Goal: Task Accomplishment & Management: Use online tool/utility

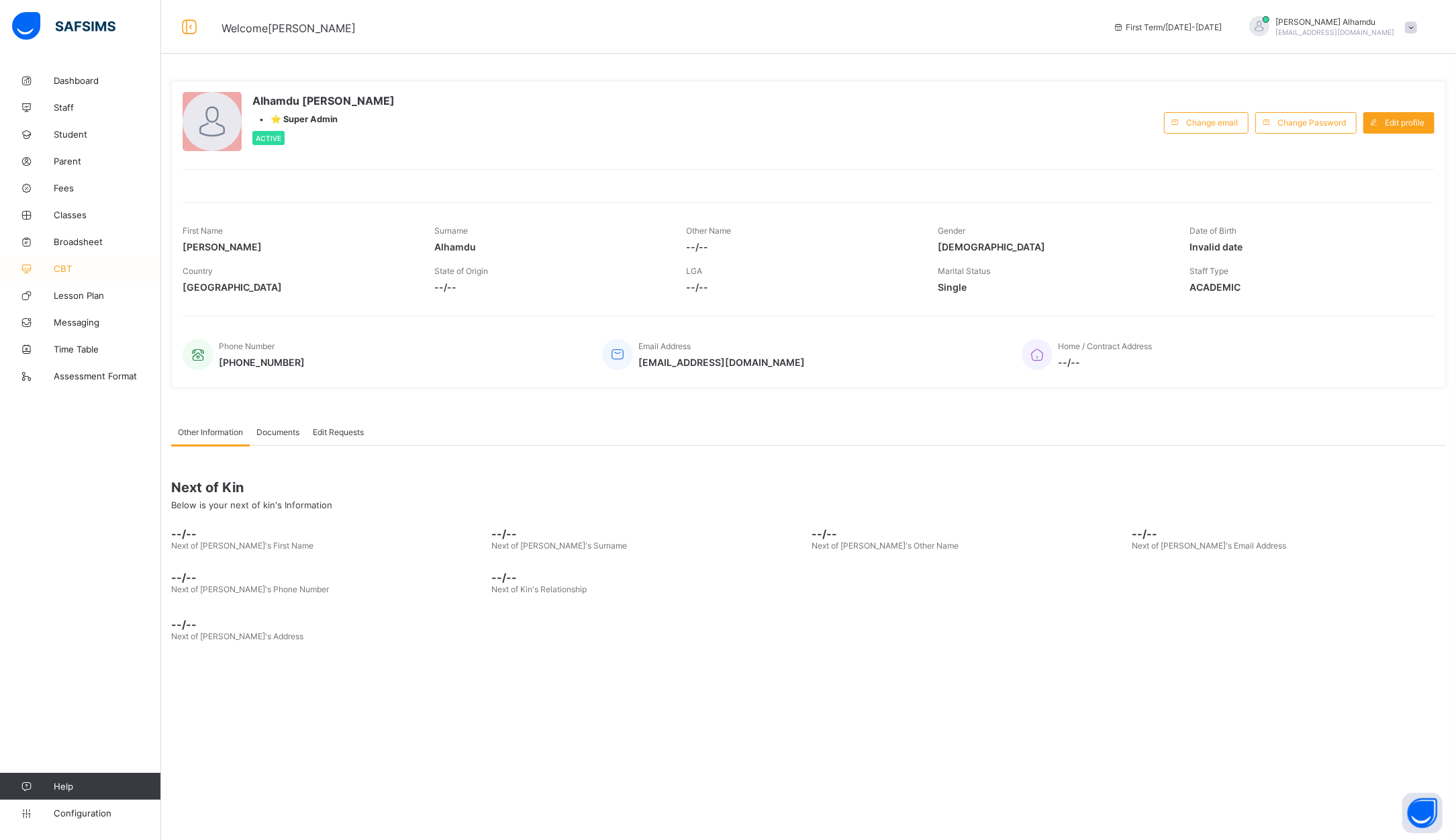
click at [58, 268] on span "CBT" at bounding box center [107, 268] width 107 height 11
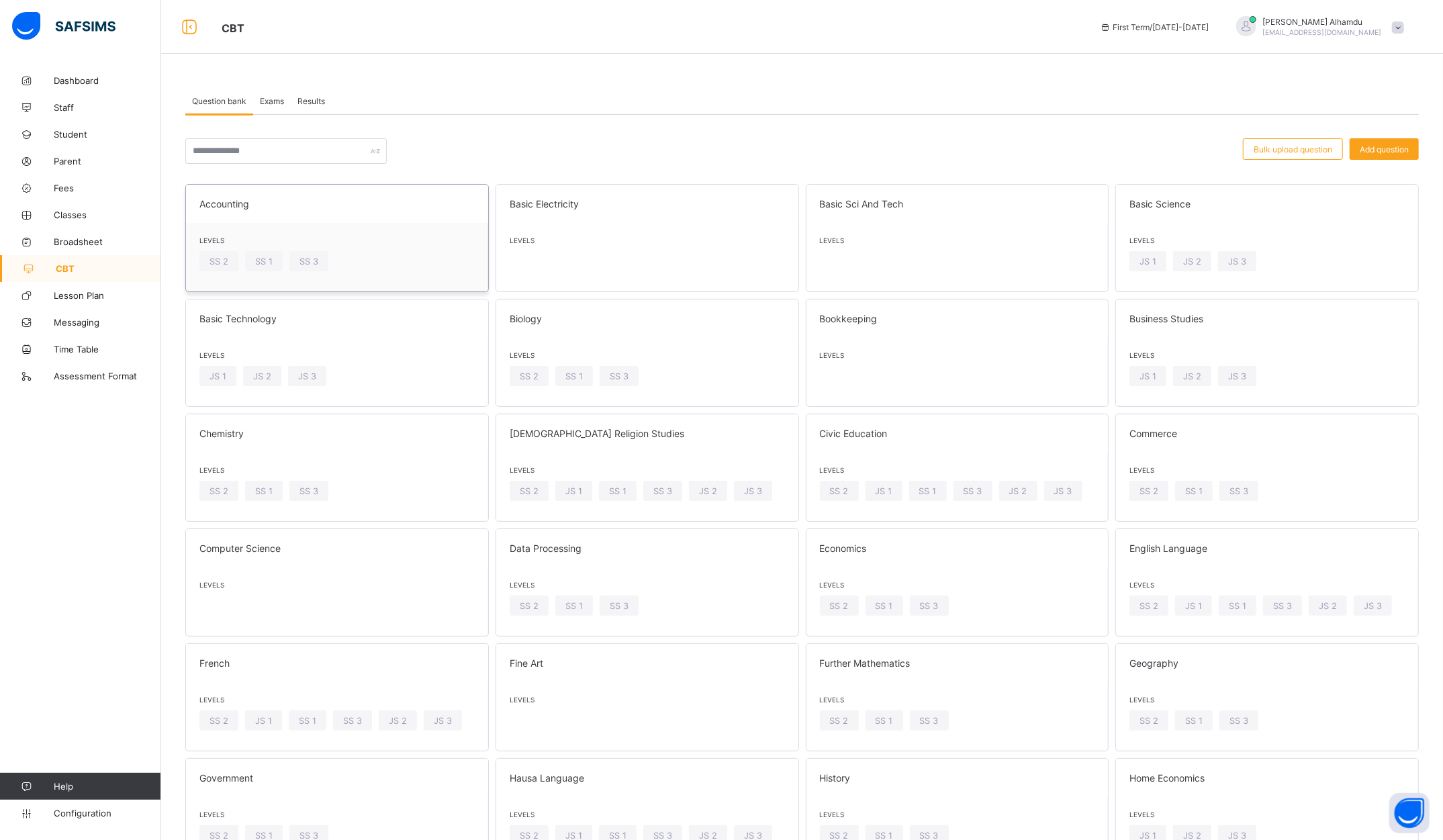
click at [377, 238] on span "Levels" at bounding box center [337, 240] width 275 height 8
click at [336, 240] on span "Levels" at bounding box center [337, 240] width 275 height 8
click at [281, 98] on span "Exams" at bounding box center [271, 100] width 24 height 10
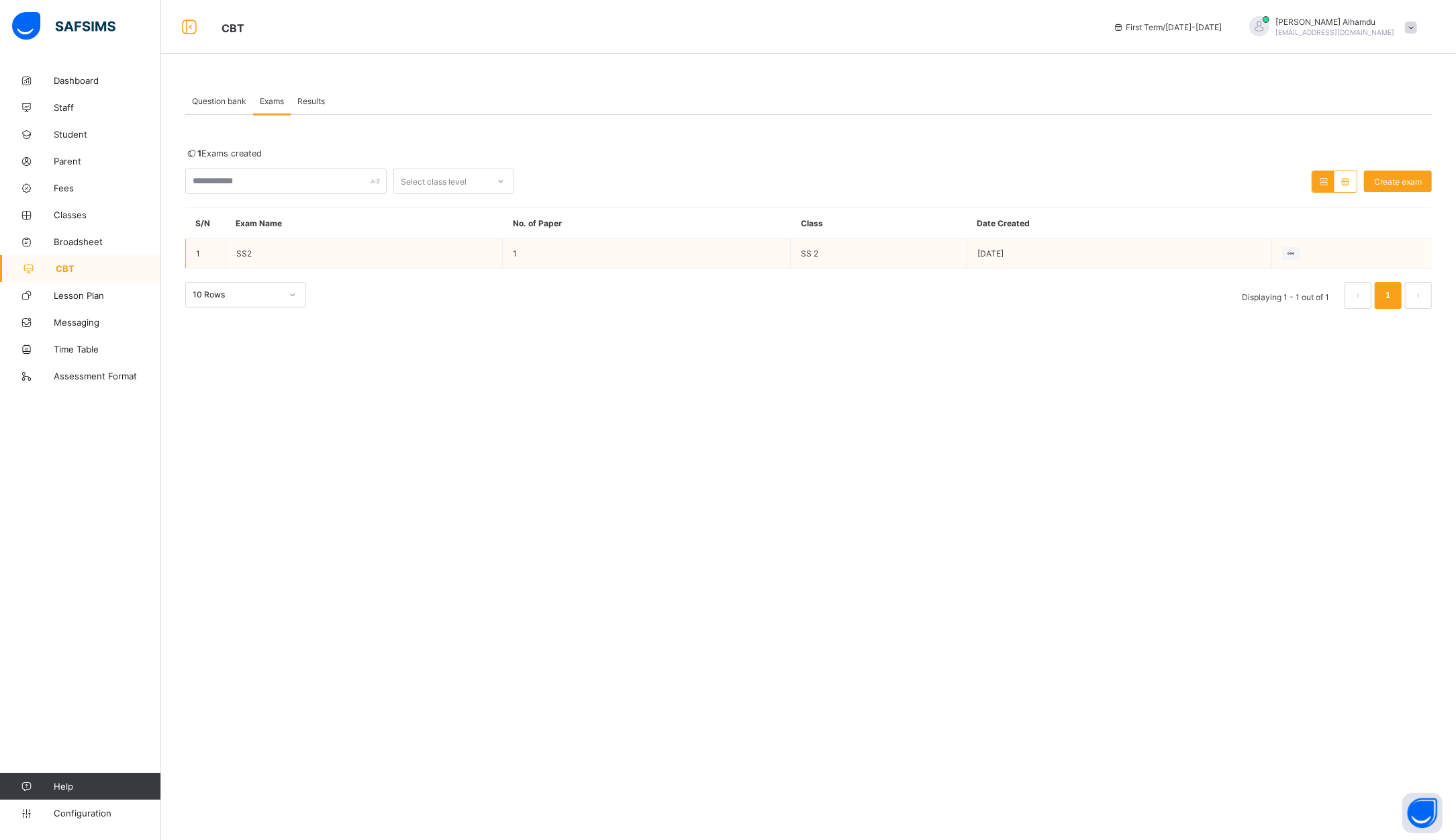
click at [337, 243] on td "SS2" at bounding box center [364, 254] width 276 height 30
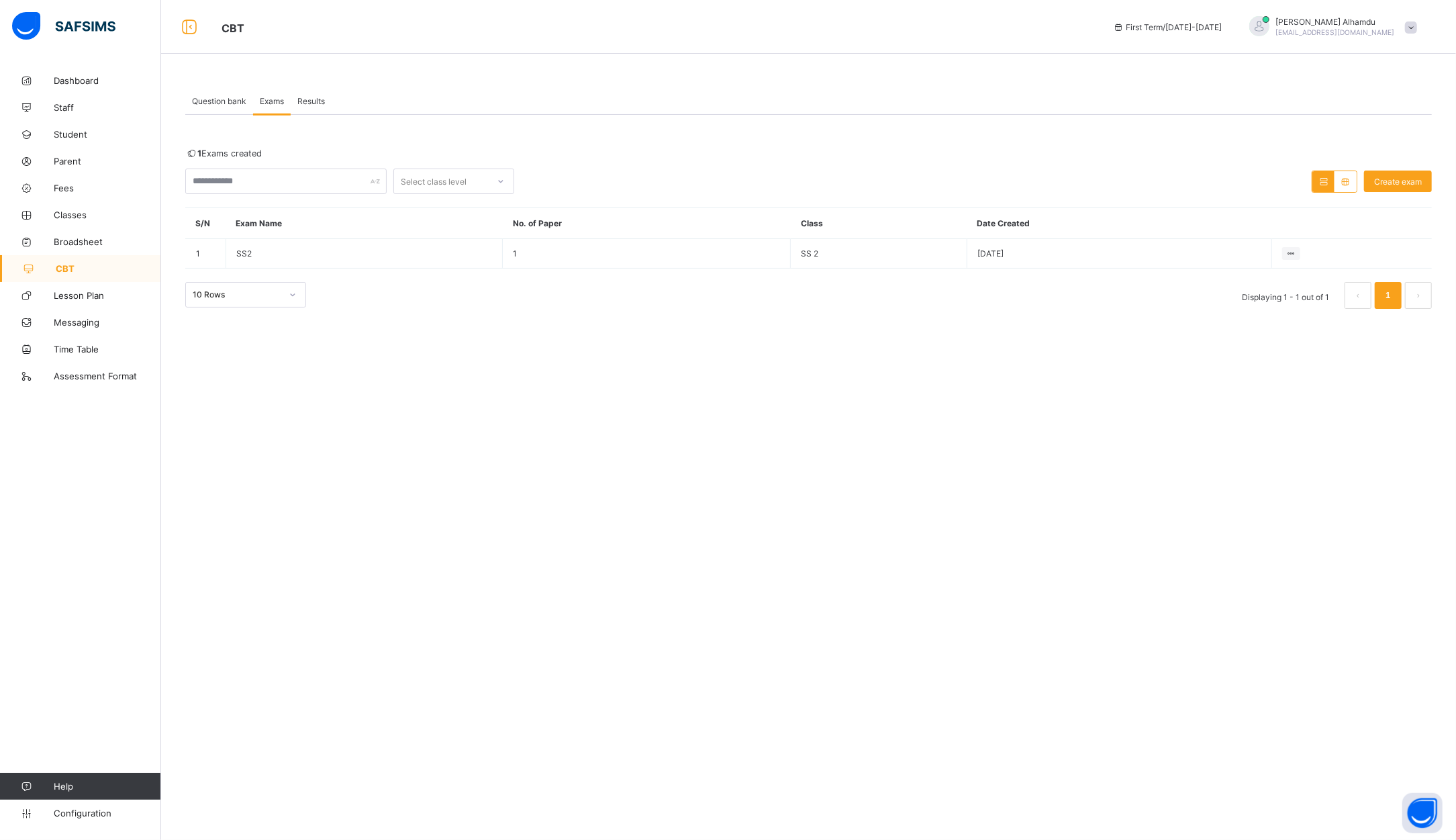
click at [307, 109] on div "Results" at bounding box center [311, 100] width 41 height 27
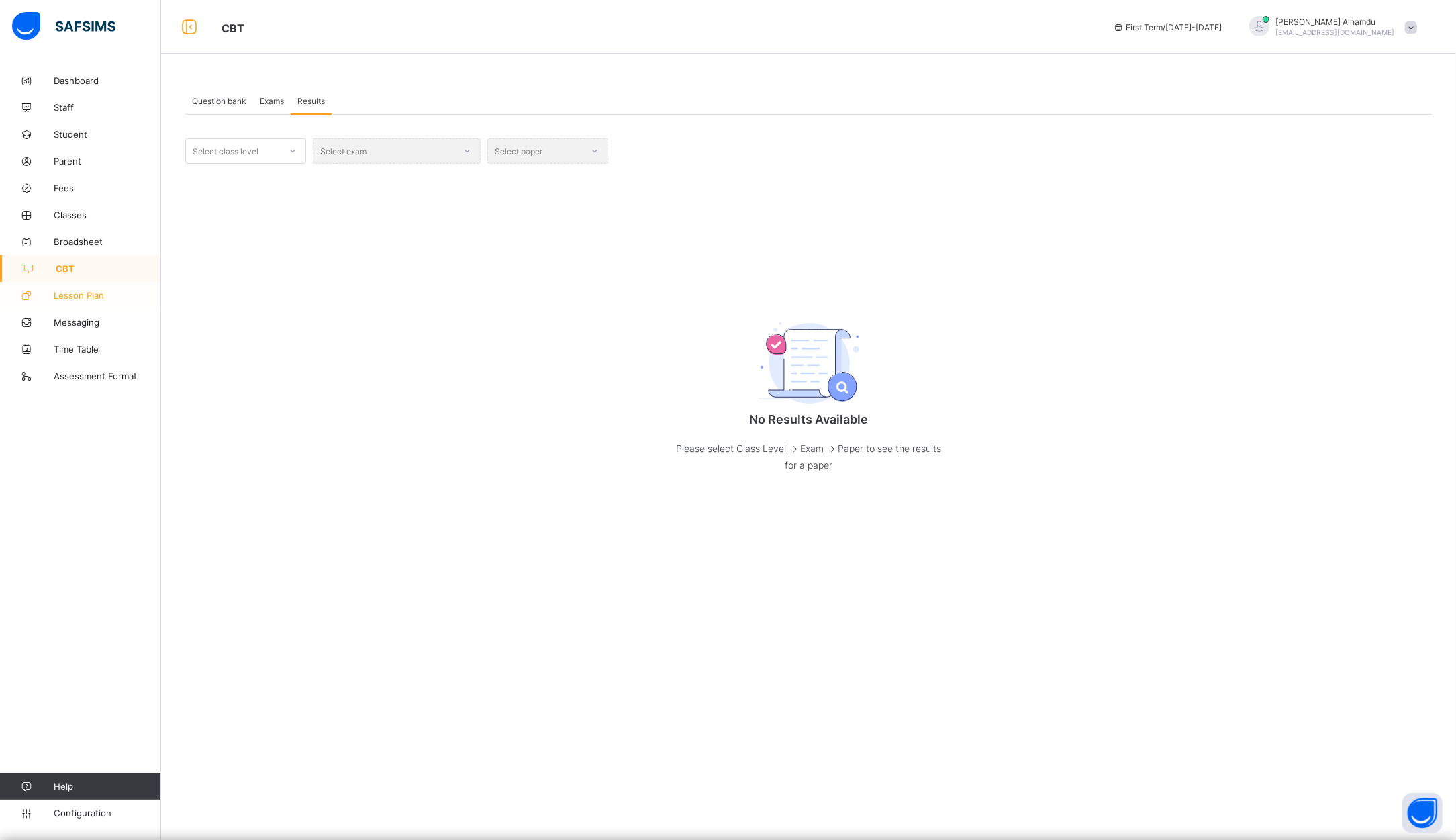
click at [81, 297] on span "Lesson Plan" at bounding box center [107, 296] width 107 height 11
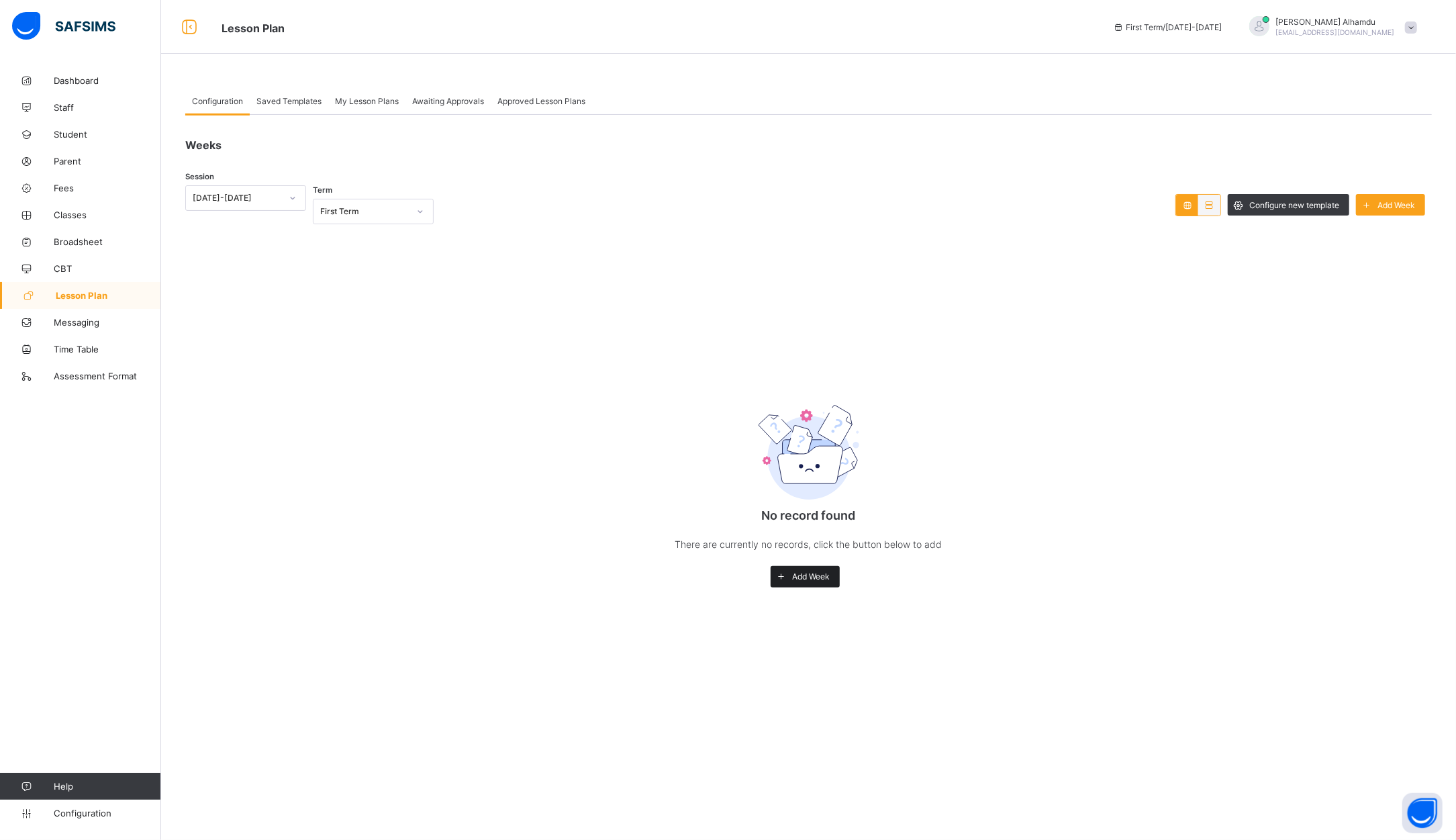
click at [801, 573] on span "Add Week" at bounding box center [810, 575] width 38 height 10
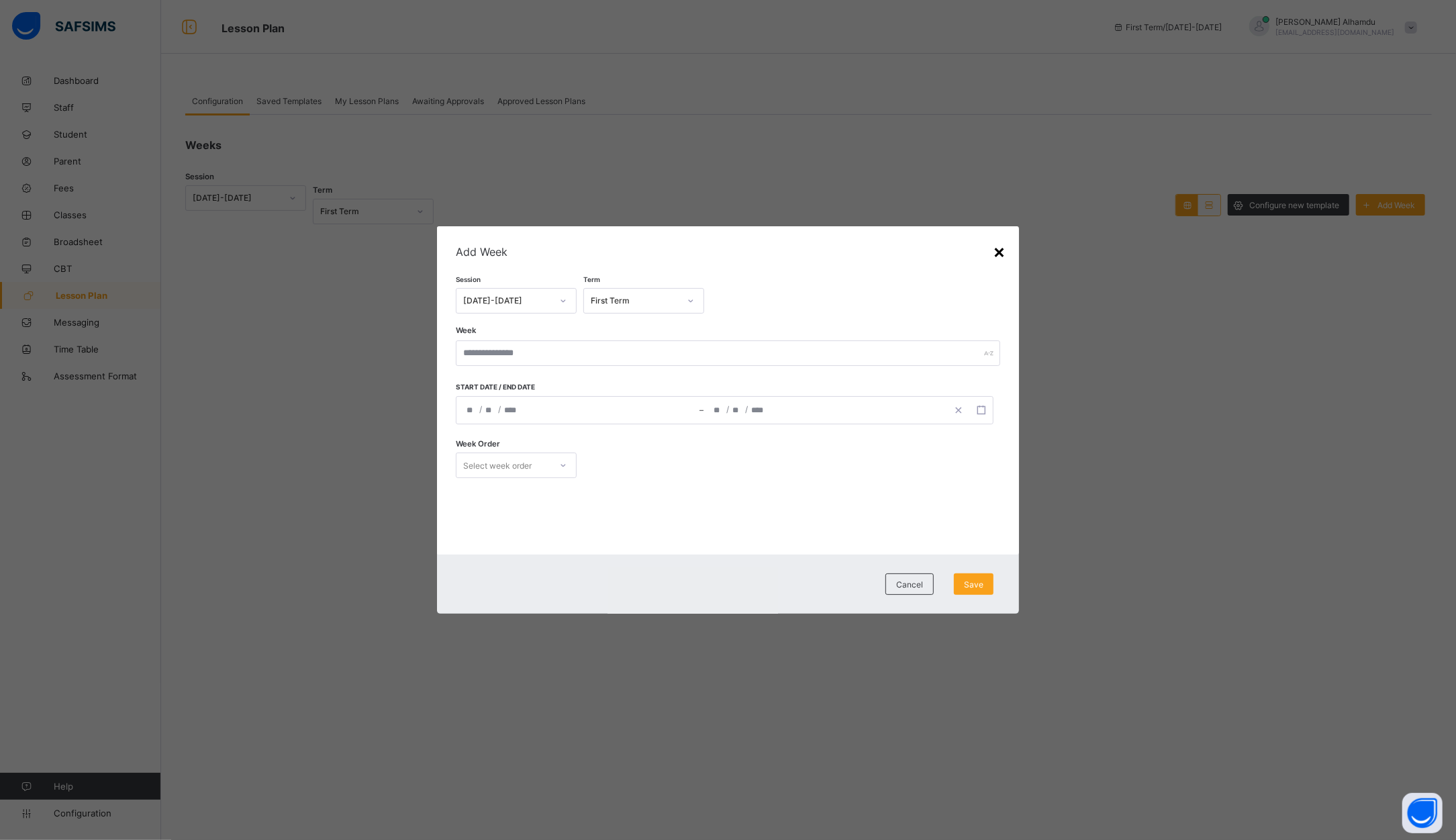
click at [1004, 248] on div "×" at bounding box center [999, 251] width 12 height 23
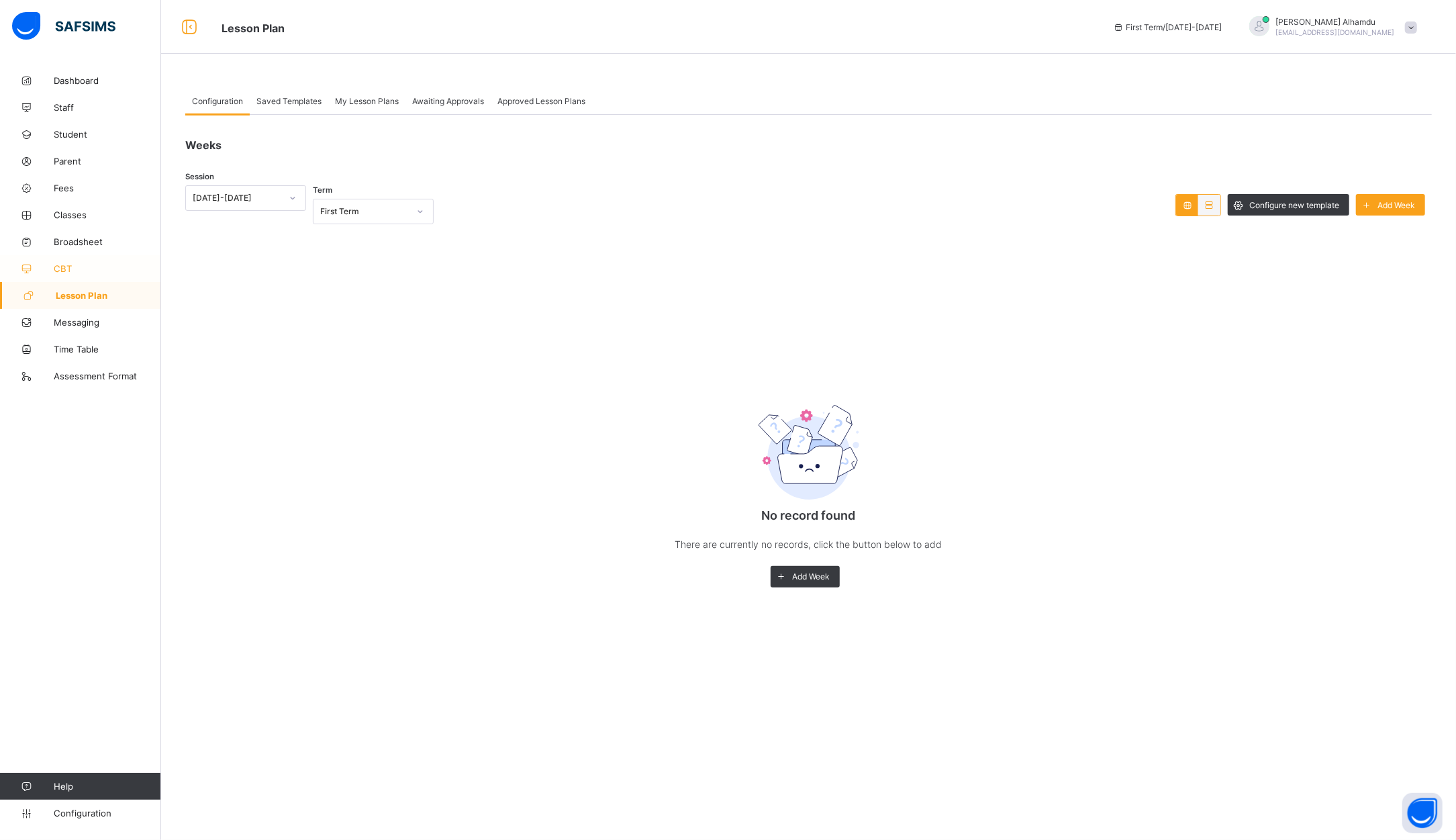
click at [76, 263] on span "CBT" at bounding box center [107, 268] width 107 height 11
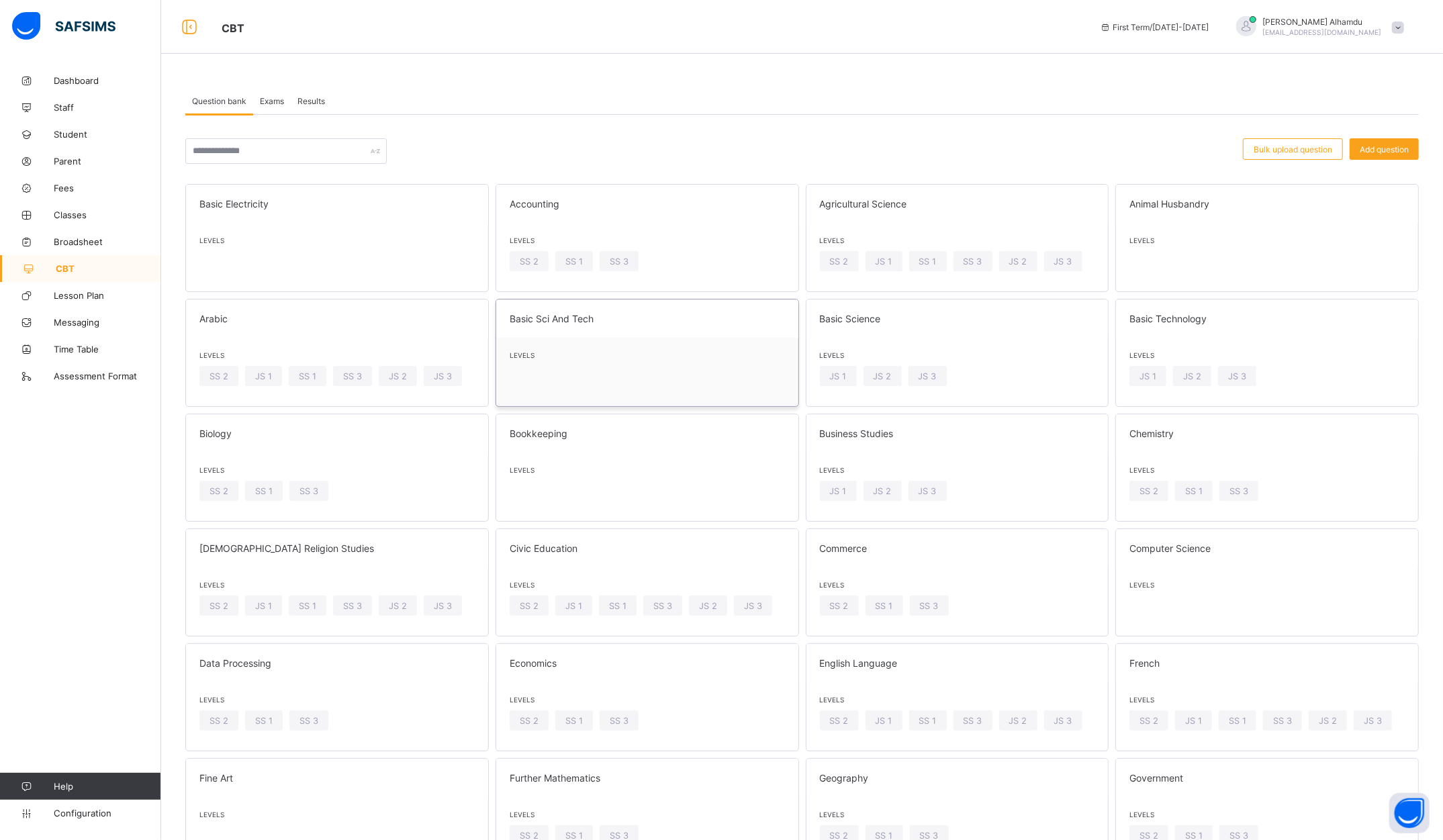
click at [614, 347] on div "Levels" at bounding box center [647, 358] width 302 height 41
drag, startPoint x: 900, startPoint y: 358, endPoint x: 890, endPoint y: 374, distance: 18.9
click at [890, 374] on div "Levels JS 1 JS 2 JS 3" at bounding box center [957, 372] width 302 height 69
click at [890, 374] on span "JS 2" at bounding box center [883, 376] width 18 height 10
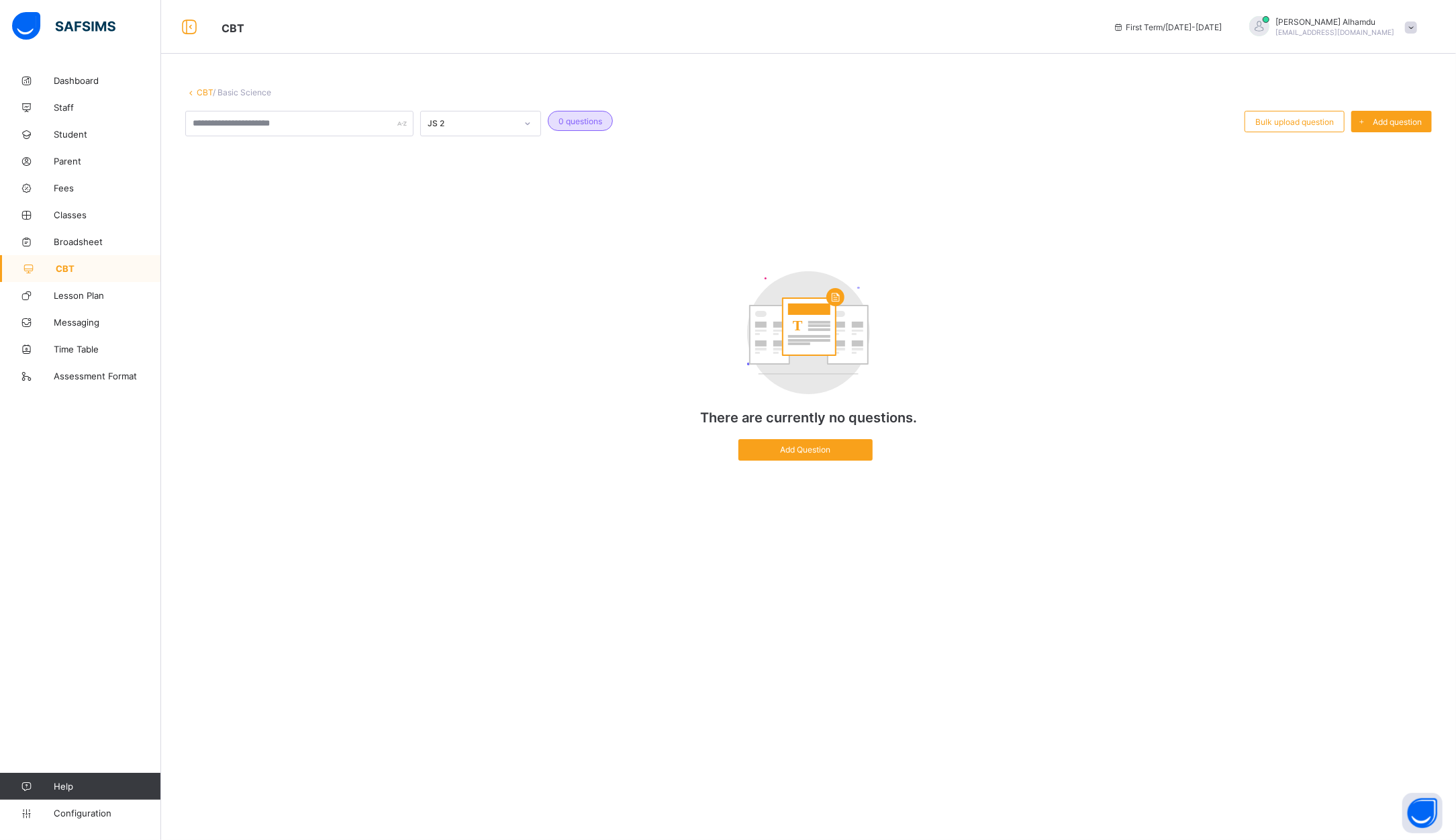
click at [73, 267] on span "CBT" at bounding box center [108, 268] width 106 height 11
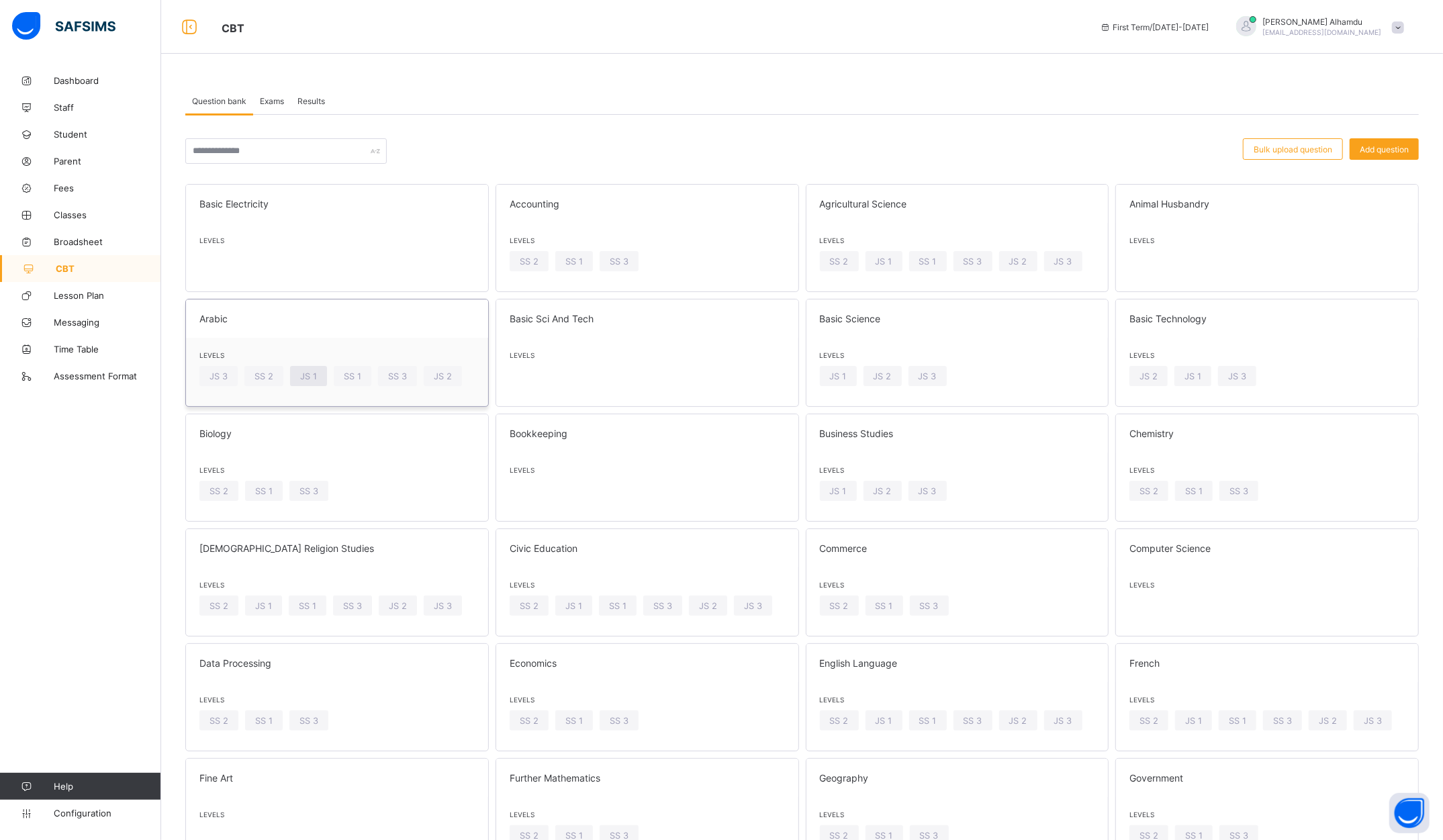
click at [309, 376] on span "JS 1" at bounding box center [308, 376] width 17 height 10
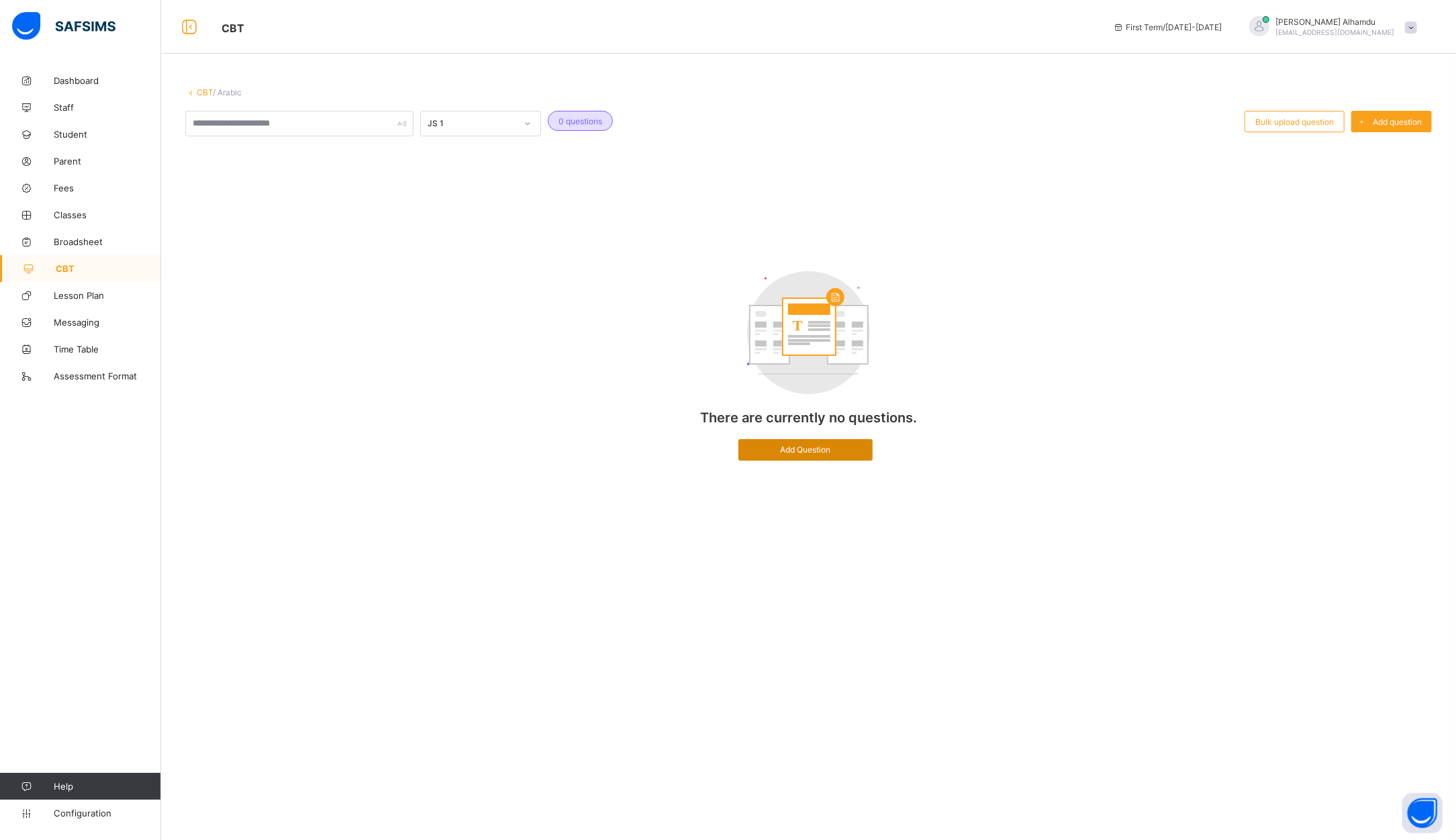
click at [821, 444] on span "Add Question" at bounding box center [806, 449] width 114 height 10
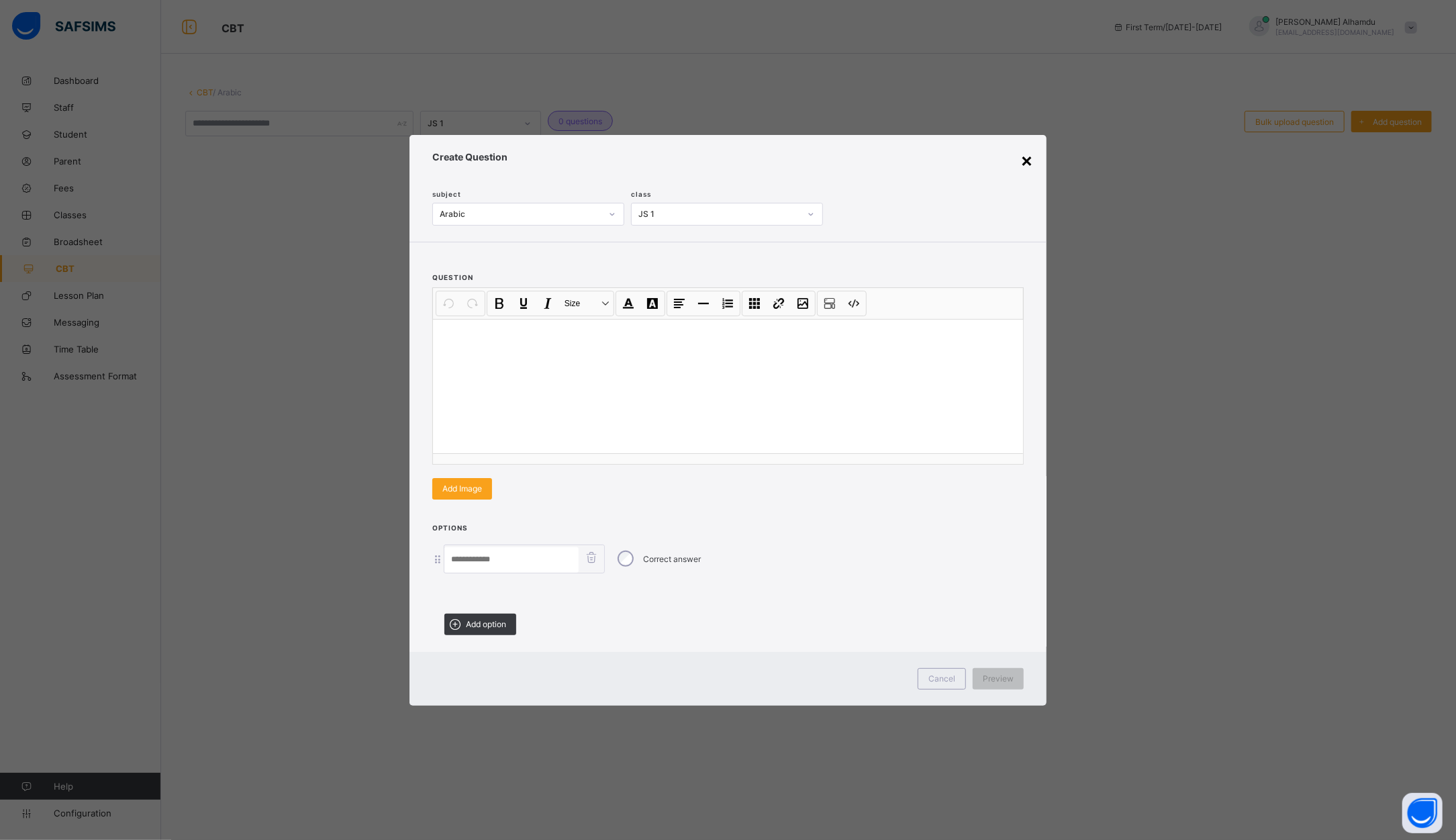
click at [1027, 163] on div "×" at bounding box center [1027, 160] width 12 height 23
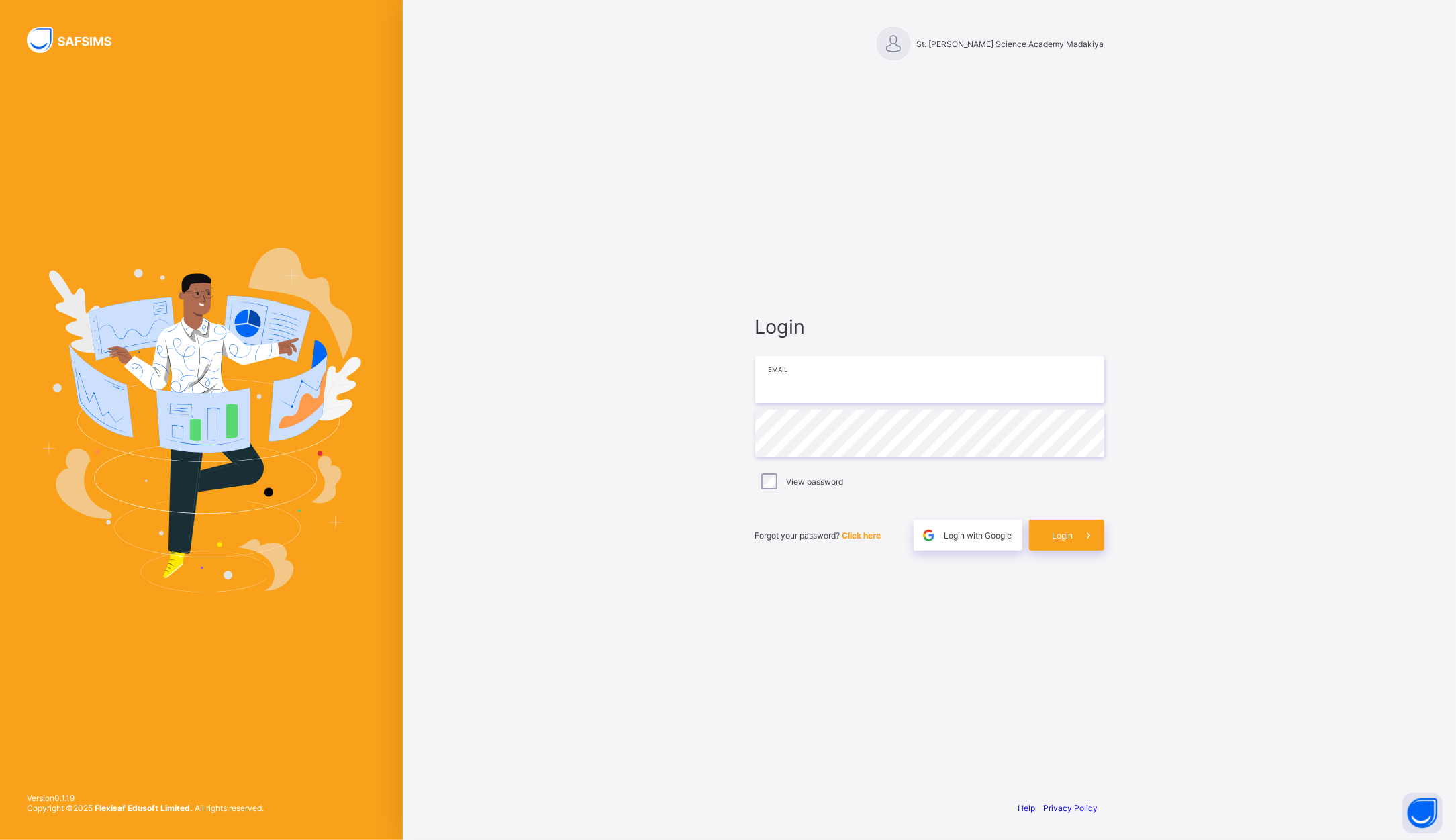
type input "**********"
